Goal: Task Accomplishment & Management: Complete application form

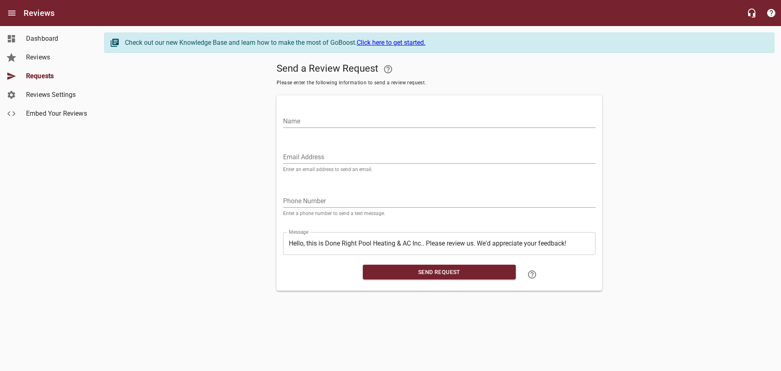
click at [324, 118] on input "Name" at bounding box center [439, 121] width 313 height 13
type input "[PERSON_NAME]"
click at [326, 153] on input "Email Address" at bounding box center [439, 157] width 313 height 13
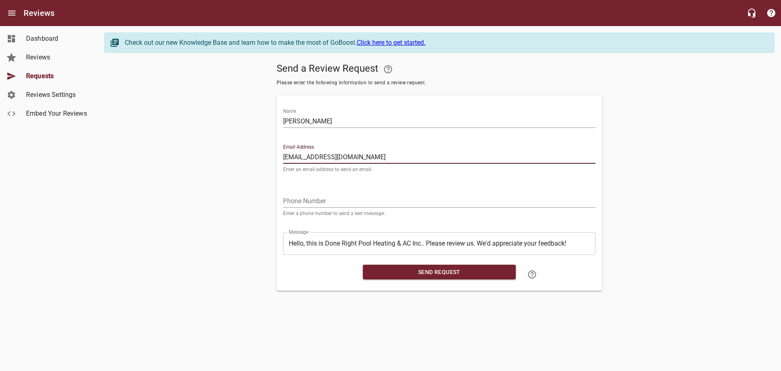
type input "[EMAIL_ADDRESS][DOMAIN_NAME]"
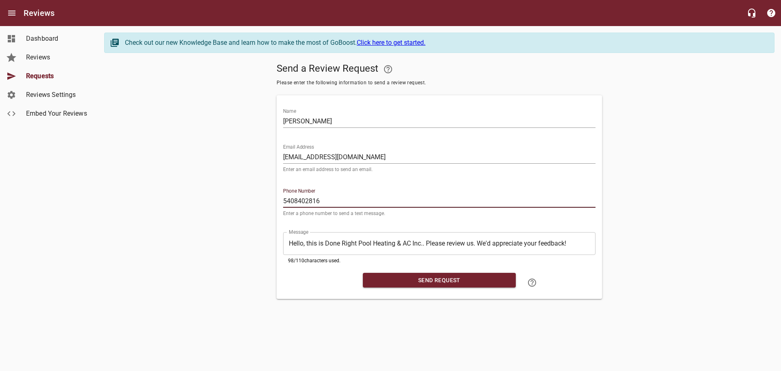
type input "5408402816"
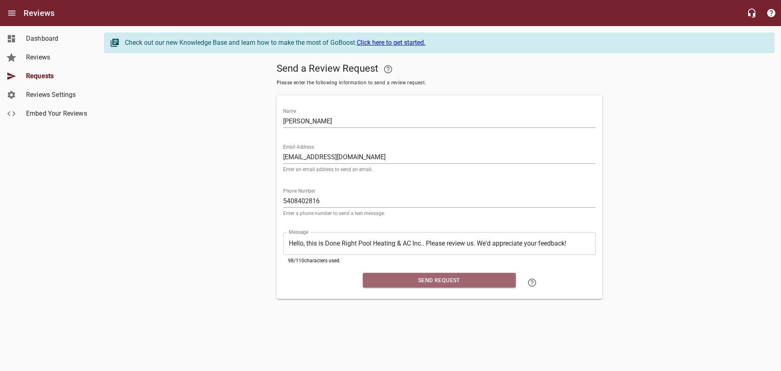
click at [376, 286] on button "Send Request" at bounding box center [439, 280] width 153 height 15
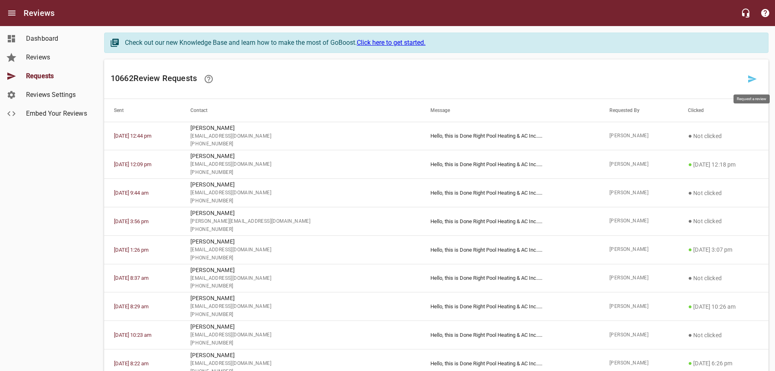
click at [753, 78] on icon at bounding box center [752, 78] width 9 height 7
